Goal: Communication & Community: Answer question/provide support

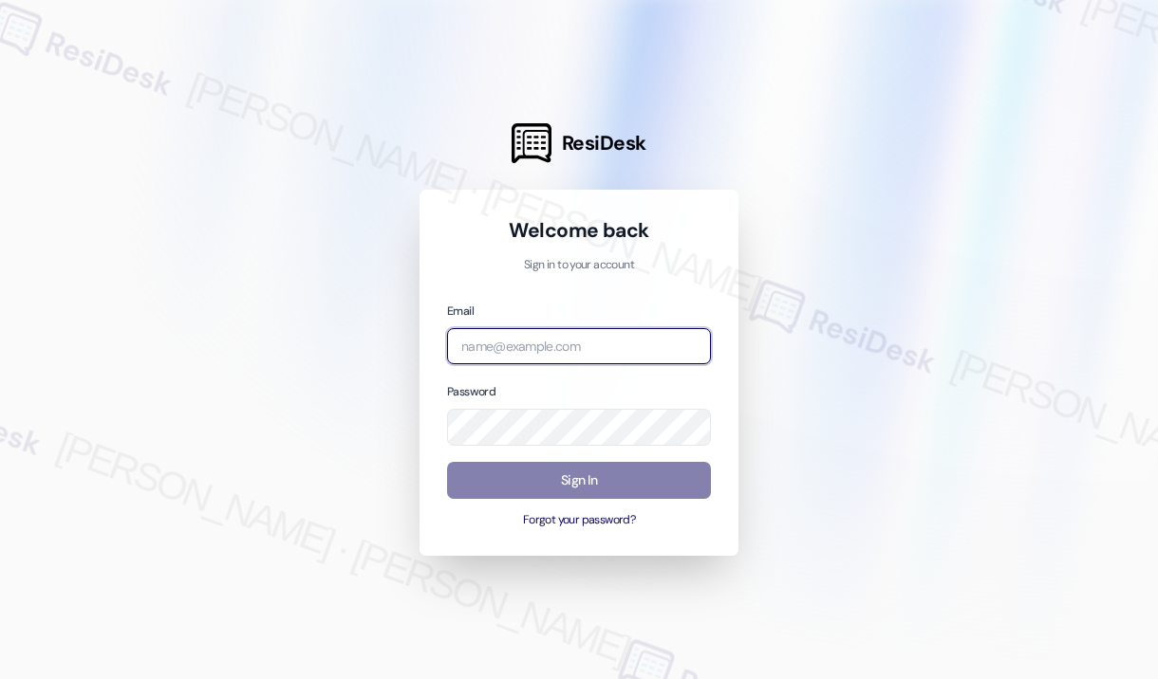
click at [566, 343] on input "email" at bounding box center [579, 346] width 264 height 37
type input "[EMAIL_ADDRESS][PERSON_NAME][DOMAIN_NAME]"
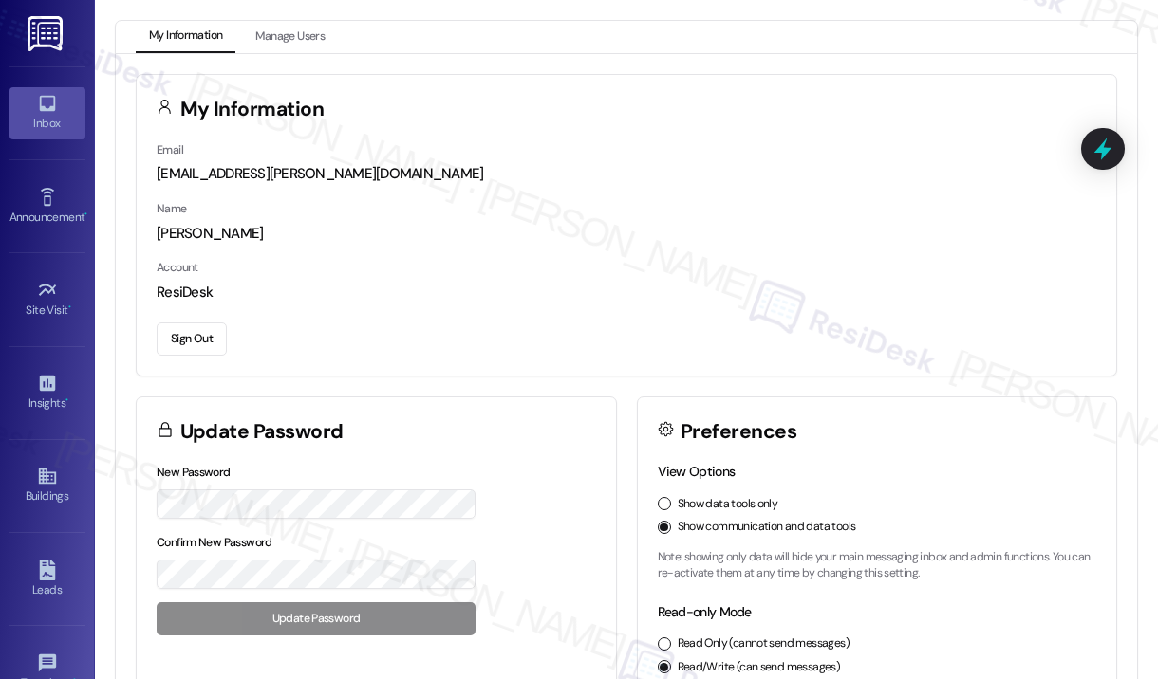
click at [51, 118] on div "Inbox" at bounding box center [47, 123] width 95 height 19
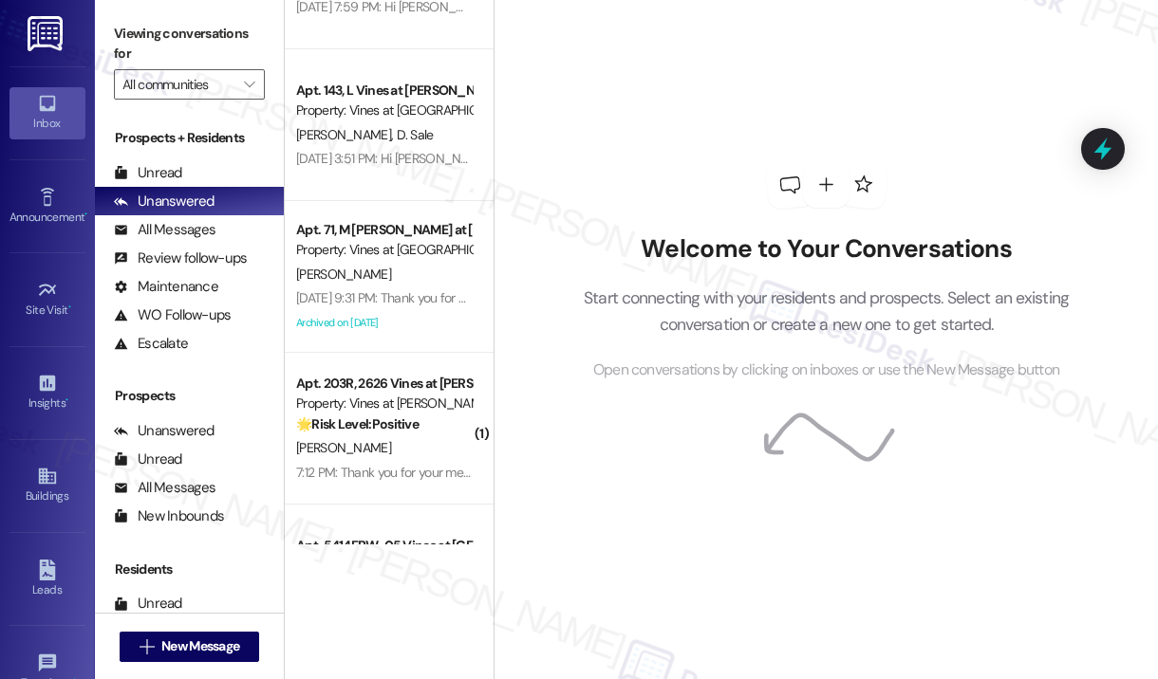
scroll to position [1732, 0]
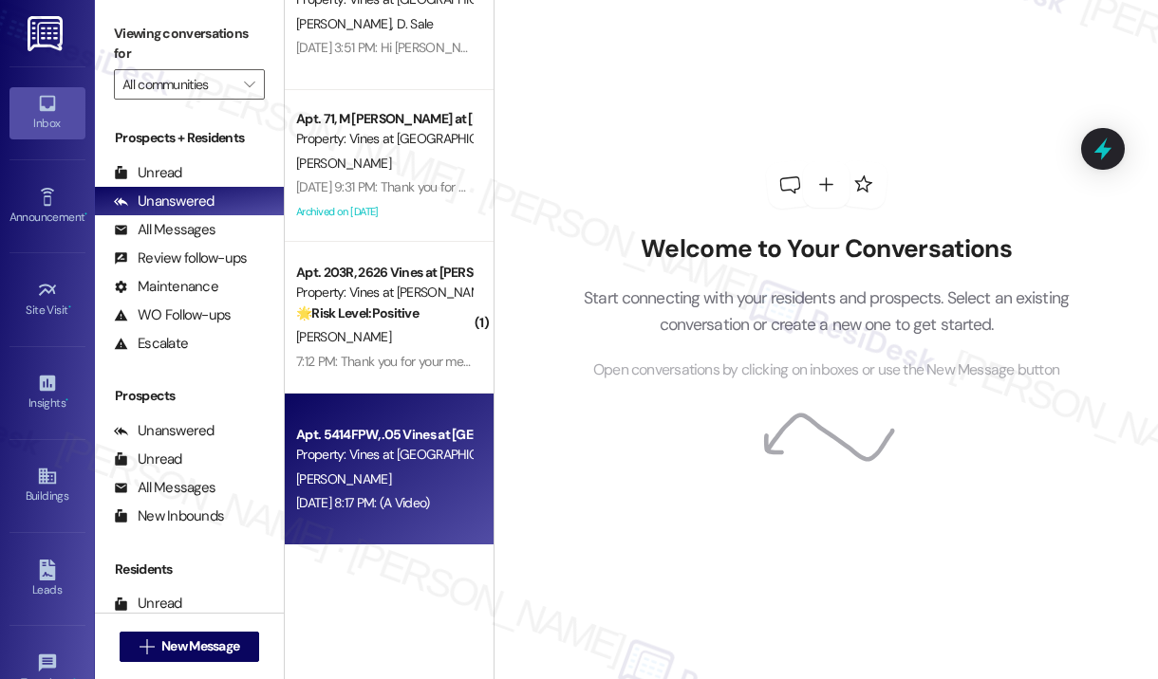
click at [408, 460] on div "Property: Vines at [GEOGRAPHIC_DATA]" at bounding box center [384, 455] width 176 height 20
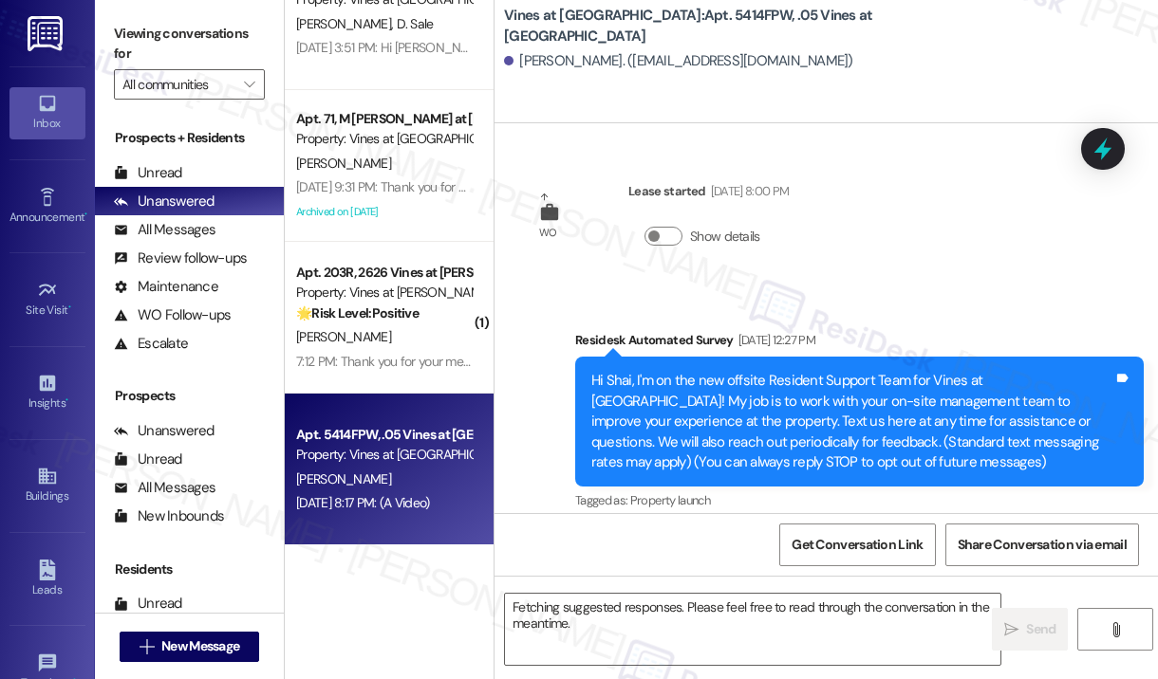
scroll to position [56624, 0]
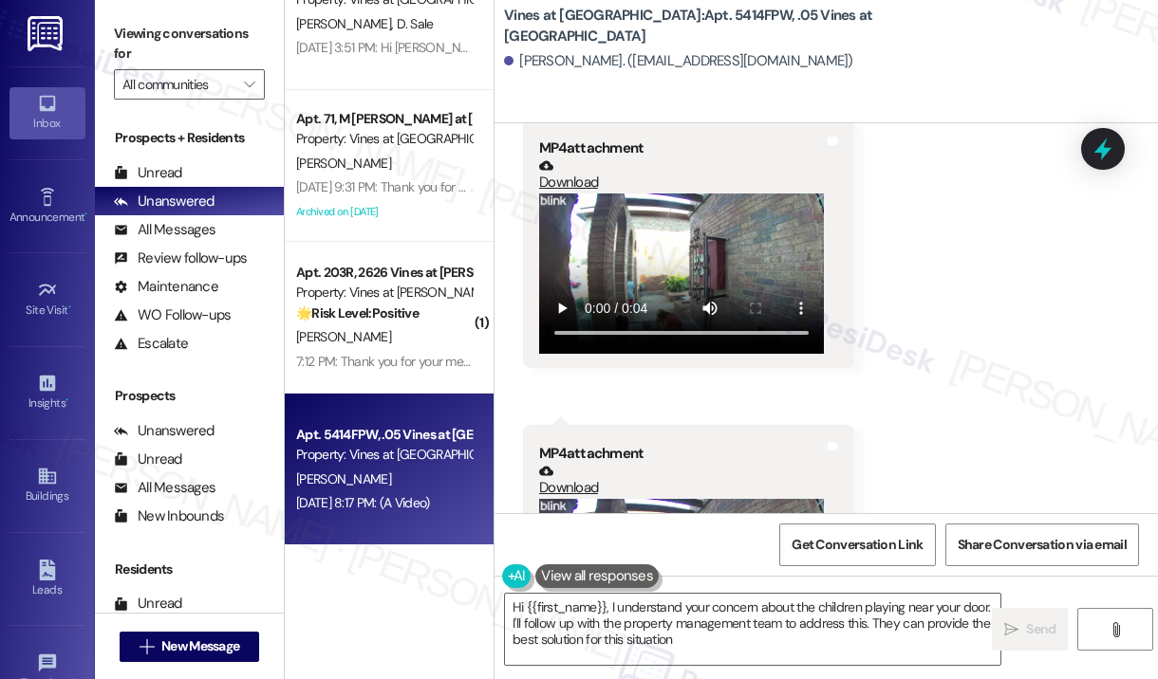
type textarea "Hi {{first_name}}, I understand your concern about the children playing near yo…"
click at [888, 94] on div "Vines at [GEOGRAPHIC_DATA]: Apt. 5414FPW, .05 Vines at Meridian [PERSON_NAME]. …" at bounding box center [825, 61] width 663 height 123
drag, startPoint x: 1053, startPoint y: 0, endPoint x: 771, endPoint y: 79, distance: 292.6
click at [771, 79] on div "[PERSON_NAME]. ([EMAIL_ADDRESS][DOMAIN_NAME])" at bounding box center [831, 62] width 654 height 38
